Goal: Information Seeking & Learning: Learn about a topic

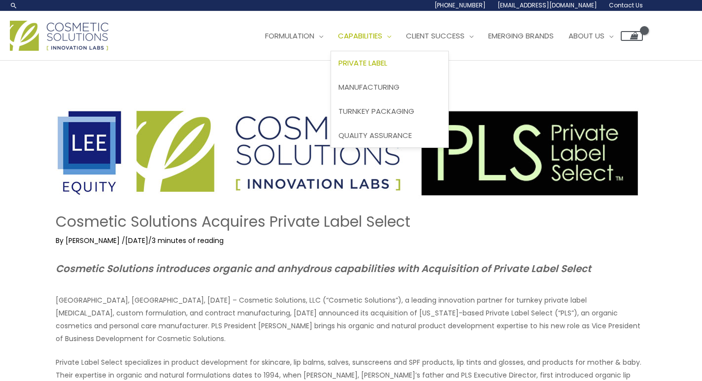
click at [385, 61] on span "Private Label" at bounding box center [363, 63] width 49 height 10
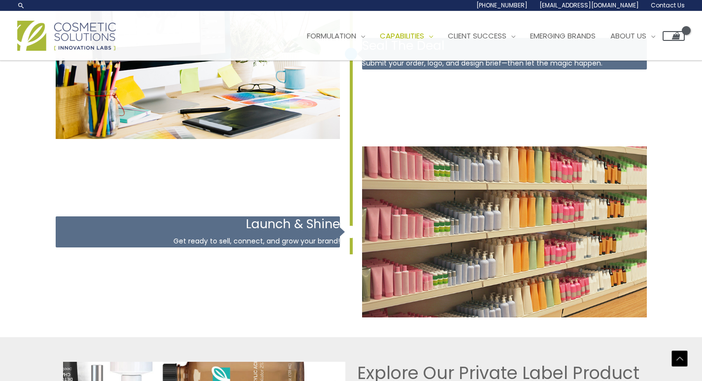
scroll to position [1578, 0]
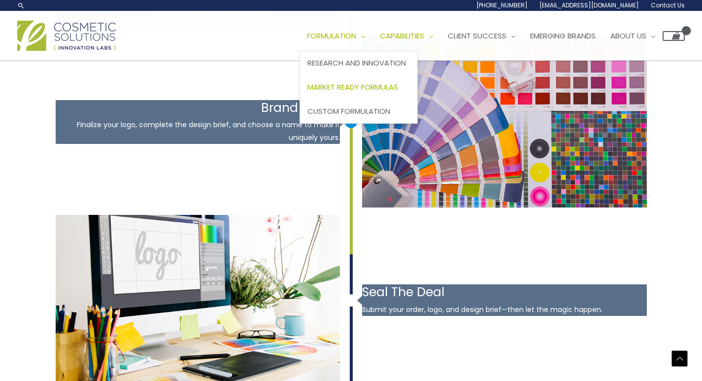
click at [384, 89] on span "Market Ready Formulas" at bounding box center [353, 87] width 91 height 10
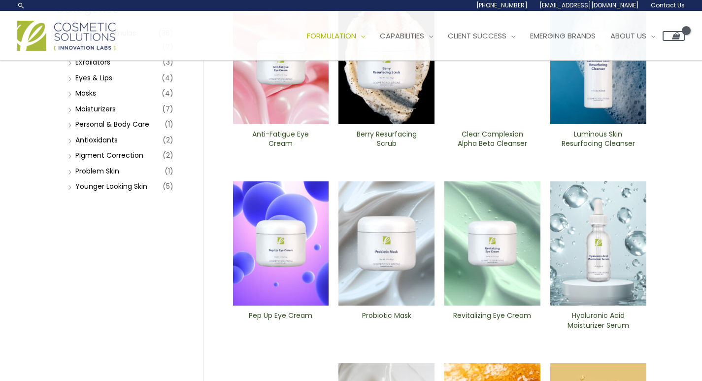
scroll to position [99, 0]
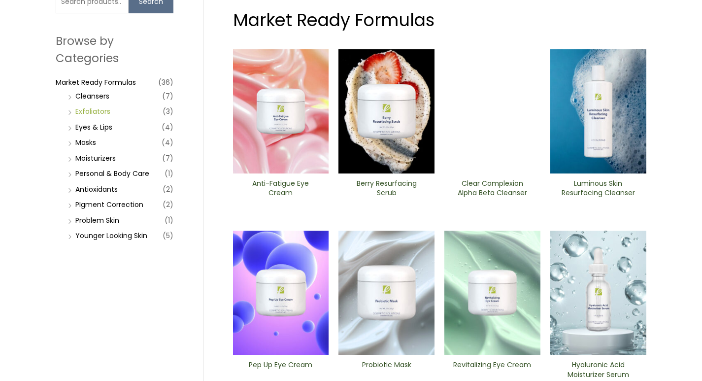
click at [91, 110] on link "Exfoliators" at bounding box center [92, 111] width 35 height 10
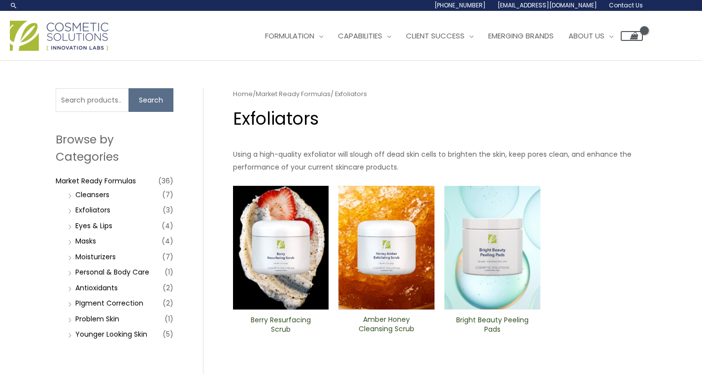
click at [514, 246] on img at bounding box center [493, 248] width 96 height 124
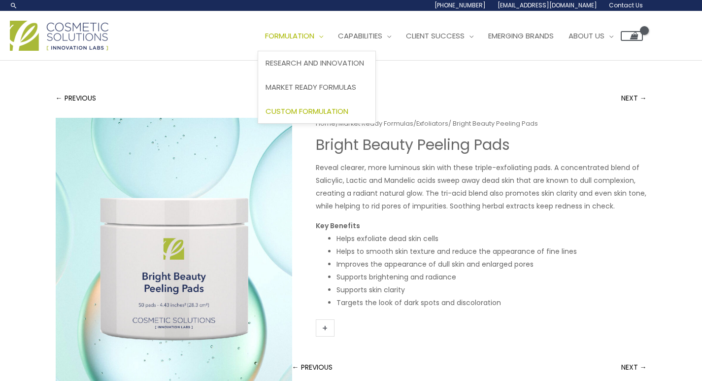
click at [319, 110] on span "Custom Formulation" at bounding box center [307, 111] width 83 height 10
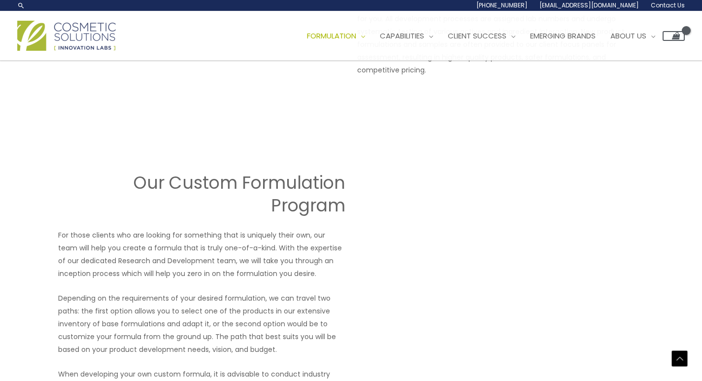
scroll to position [838, 0]
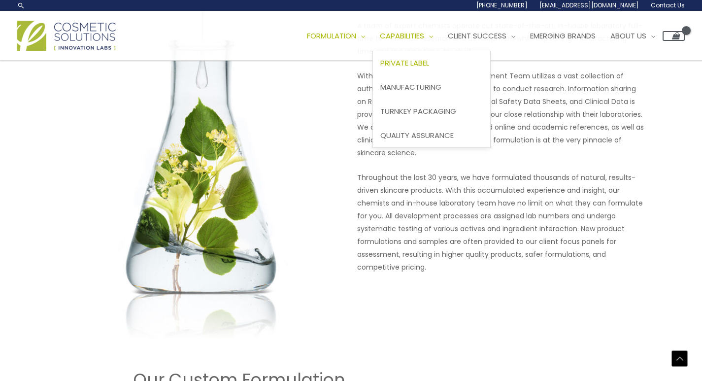
click at [426, 60] on span "Private Label" at bounding box center [405, 63] width 49 height 10
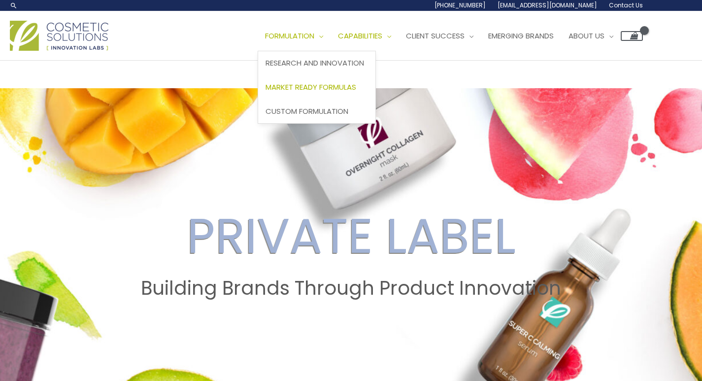
click at [325, 86] on span "Market Ready Formulas" at bounding box center [311, 87] width 91 height 10
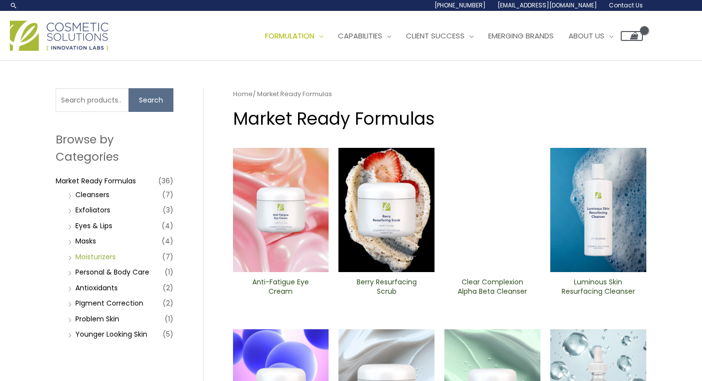
click at [88, 259] on link "Moisturizers" at bounding box center [95, 257] width 40 height 10
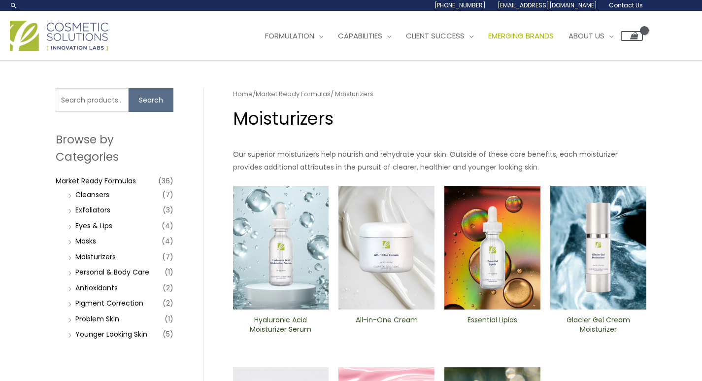
click at [542, 37] on span "Emerging Brands" at bounding box center [521, 36] width 66 height 10
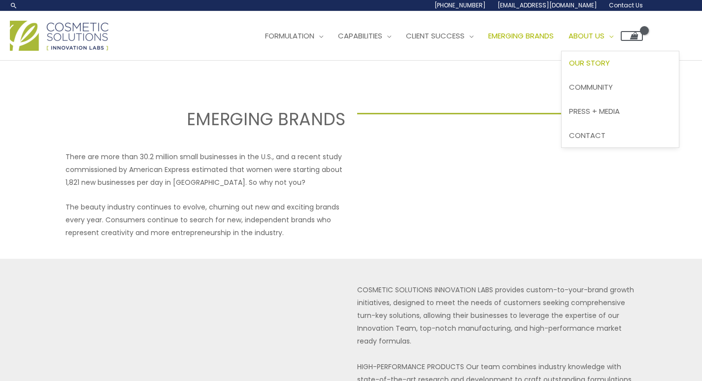
click at [610, 63] on span "Our Story" at bounding box center [589, 63] width 41 height 10
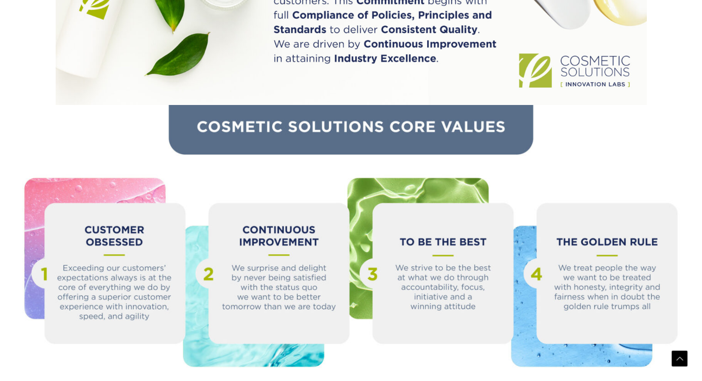
scroll to position [1065, 0]
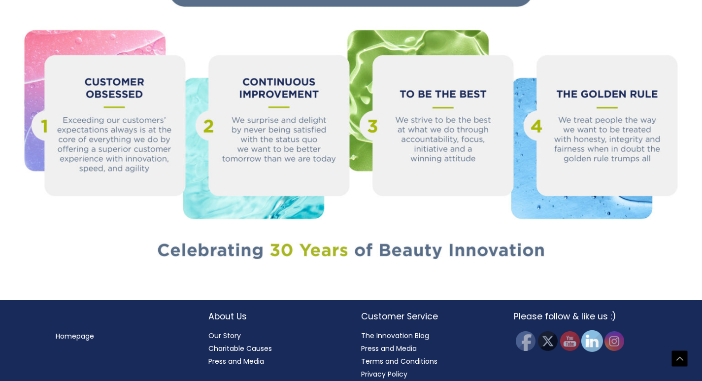
click at [592, 330] on img at bounding box center [592, 341] width 22 height 22
